Goal: Complete application form

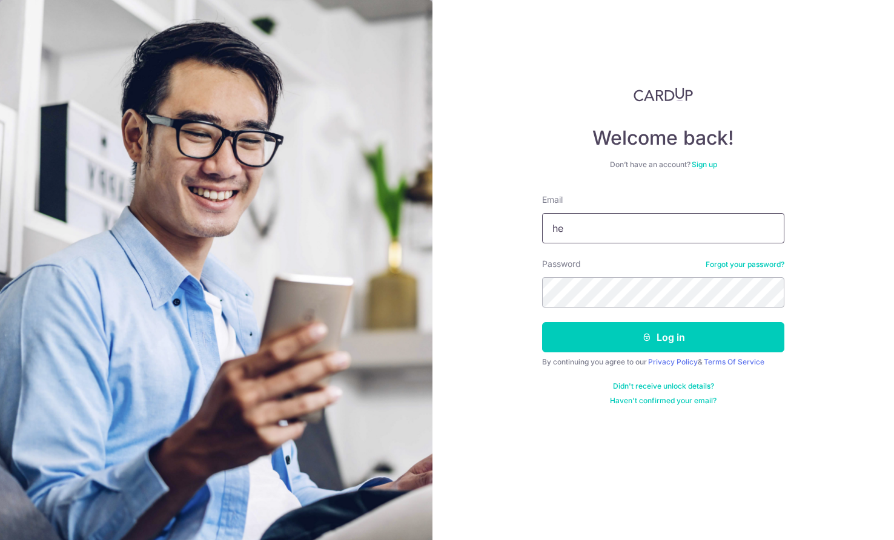
type input "[EMAIL_ADDRESS][DOMAIN_NAME]"
click at [663, 337] on button "Log in" at bounding box center [663, 337] width 242 height 30
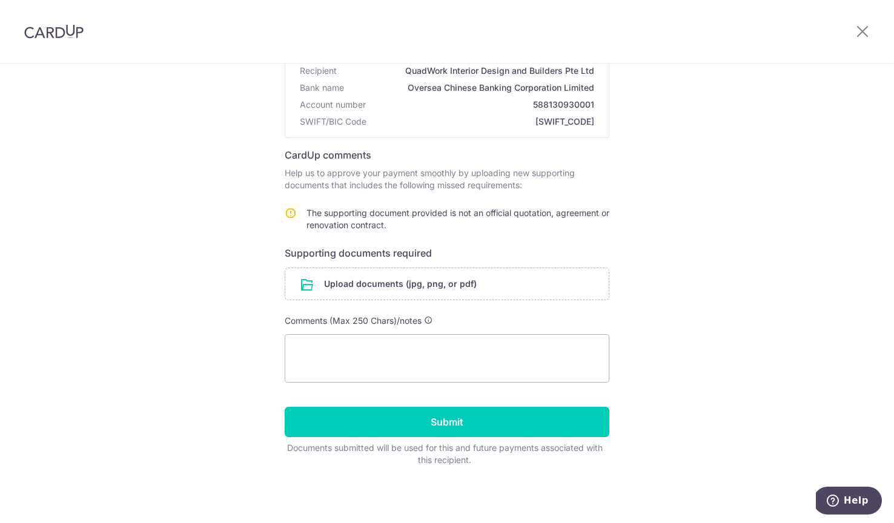
scroll to position [118, 0]
click at [700, 243] on div "Help us verify your payment Recipient details Recipient QuadWork Interior Desig…" at bounding box center [447, 234] width 894 height 578
click at [399, 280] on input "file" at bounding box center [446, 283] width 323 height 31
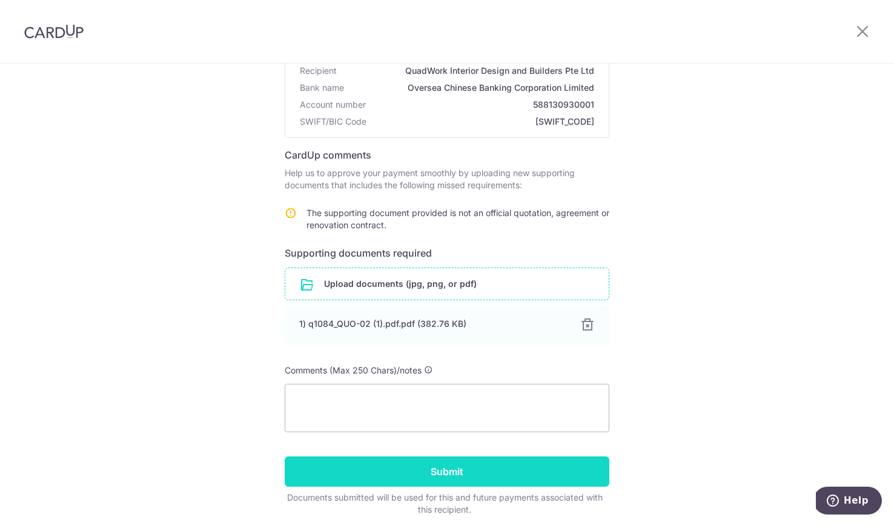
click at [422, 465] on input "Submit" at bounding box center [447, 472] width 325 height 30
